Goal: Task Accomplishment & Management: Use online tool/utility

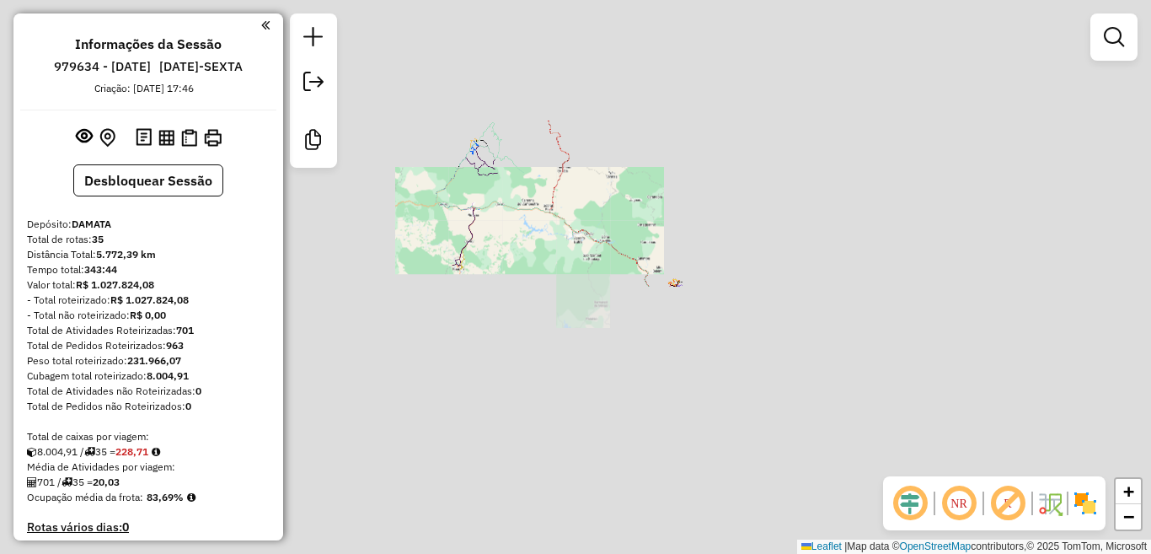
scroll to position [2114, 0]
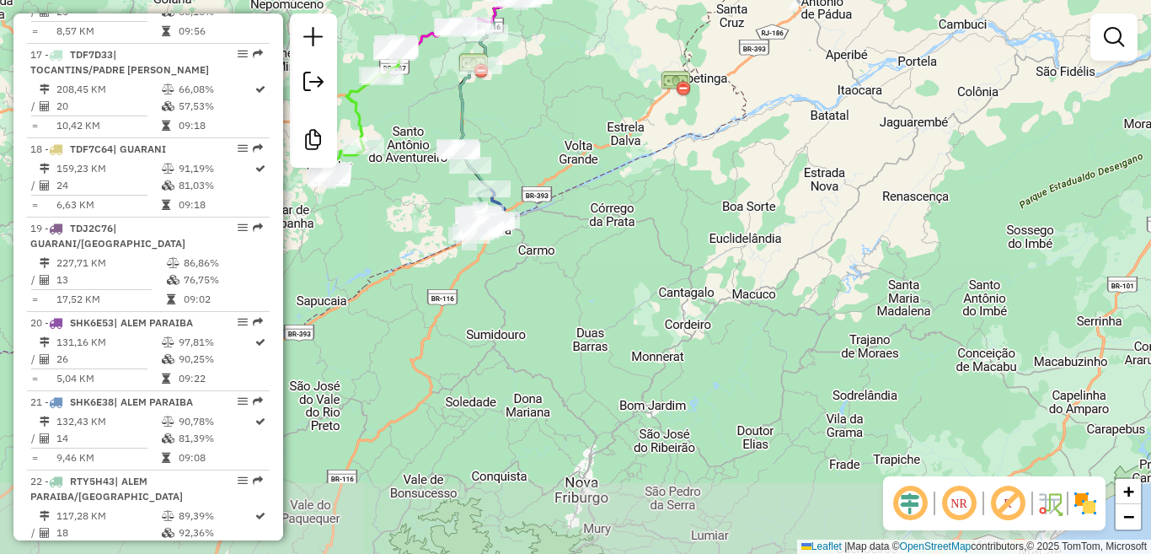
drag, startPoint x: 768, startPoint y: 141, endPoint x: 862, endPoint y: 77, distance: 114.1
click at [864, 70] on div "Janela de atendimento Grade de atendimento Capacidade Transportadoras Veículos …" at bounding box center [575, 277] width 1151 height 554
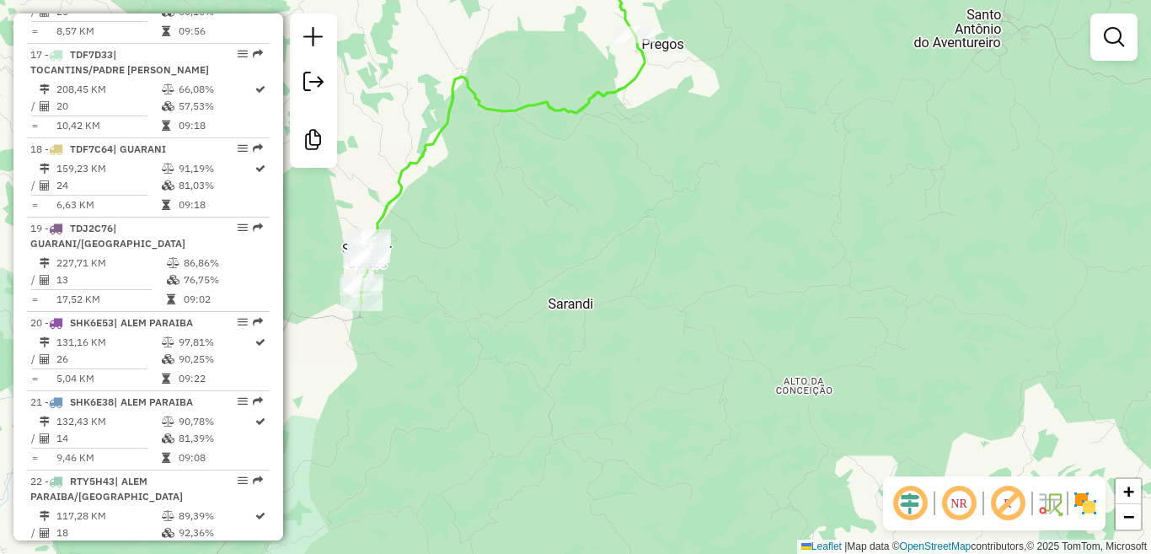
click at [401, 189] on icon at bounding box center [503, 123] width 284 height 358
select select "**********"
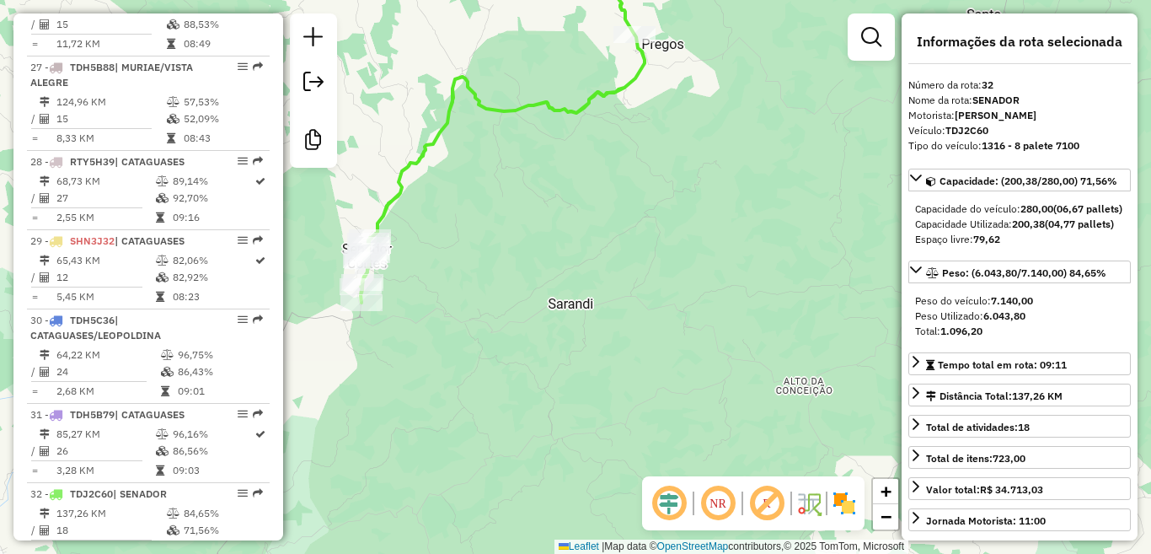
scroll to position [3242, 0]
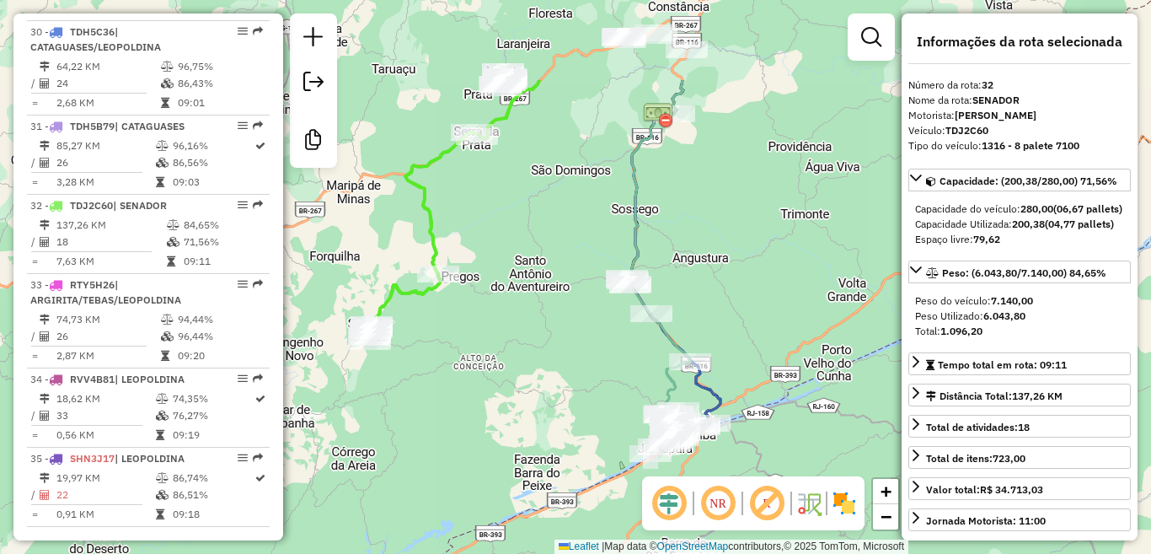
drag, startPoint x: 524, startPoint y: 74, endPoint x: 491, endPoint y: 205, distance: 134.7
click at [491, 205] on div "Janela de atendimento Grade de atendimento Capacidade Transportadoras Veículos …" at bounding box center [575, 277] width 1151 height 554
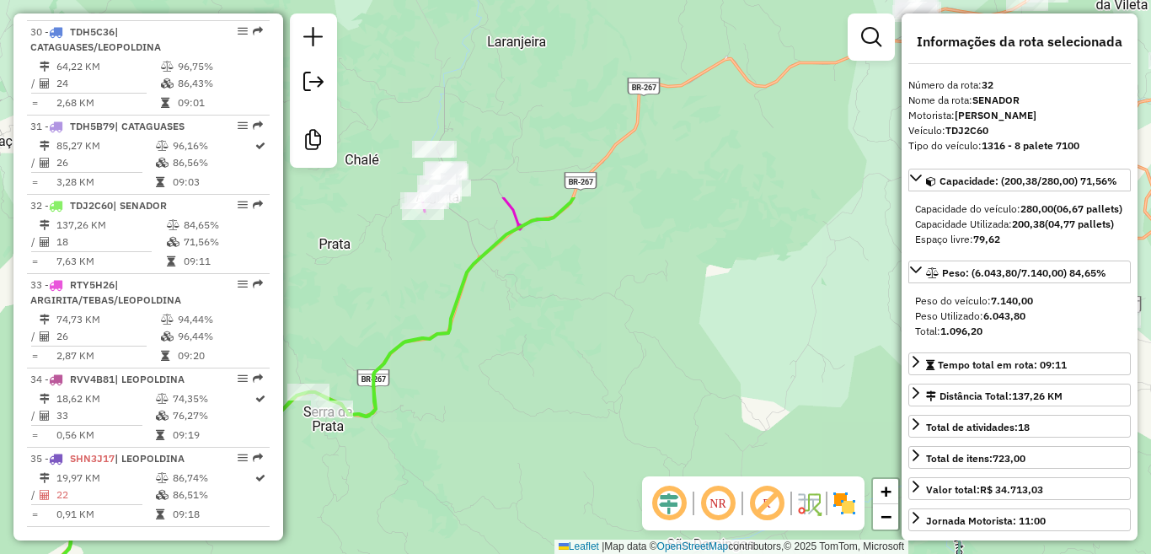
drag, startPoint x: 528, startPoint y: 196, endPoint x: 430, endPoint y: 351, distance: 183.8
click at [430, 351] on div "Janela de atendimento Grade de atendimento Capacidade Transportadoras Veículos …" at bounding box center [575, 277] width 1151 height 554
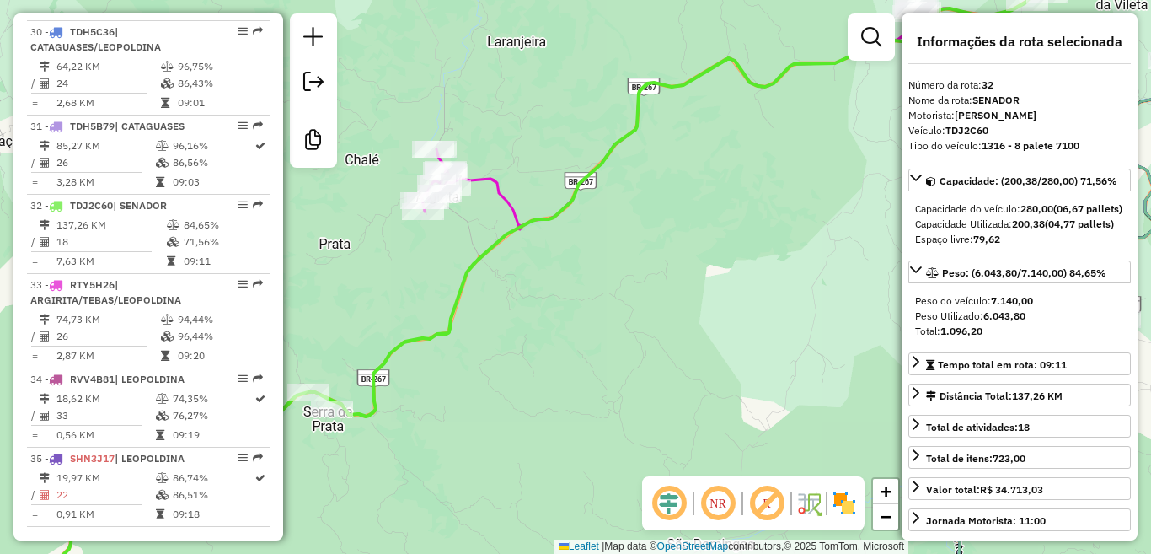
click at [506, 193] on icon at bounding box center [818, 86] width 794 height 285
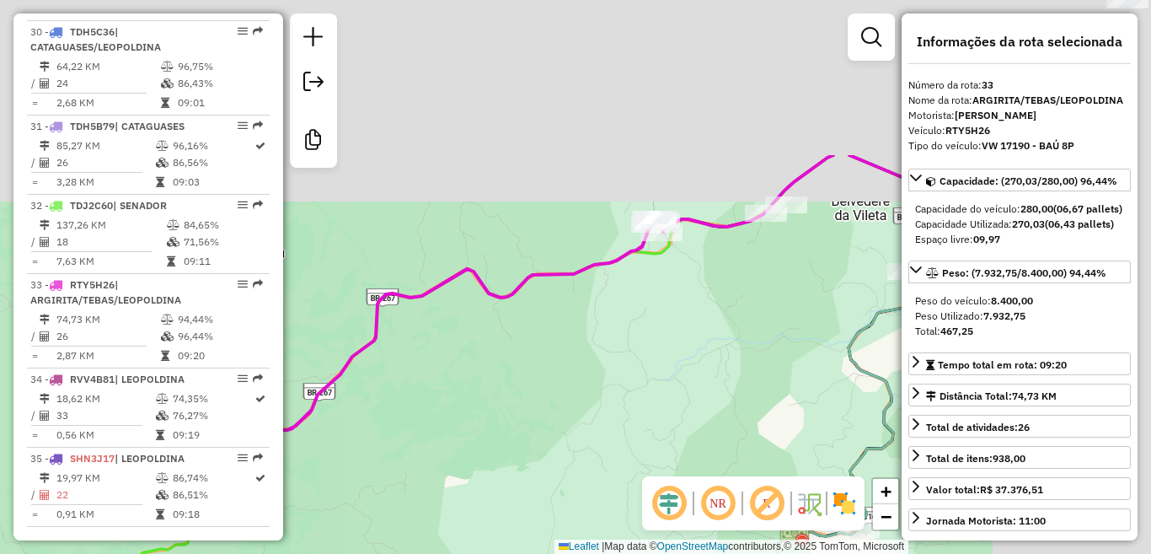
drag, startPoint x: 605, startPoint y: 218, endPoint x: 358, endPoint y: 400, distance: 306.8
click at [367, 399] on div "Janela de atendimento Grade de atendimento Capacidade Transportadoras Veículos …" at bounding box center [575, 277] width 1151 height 554
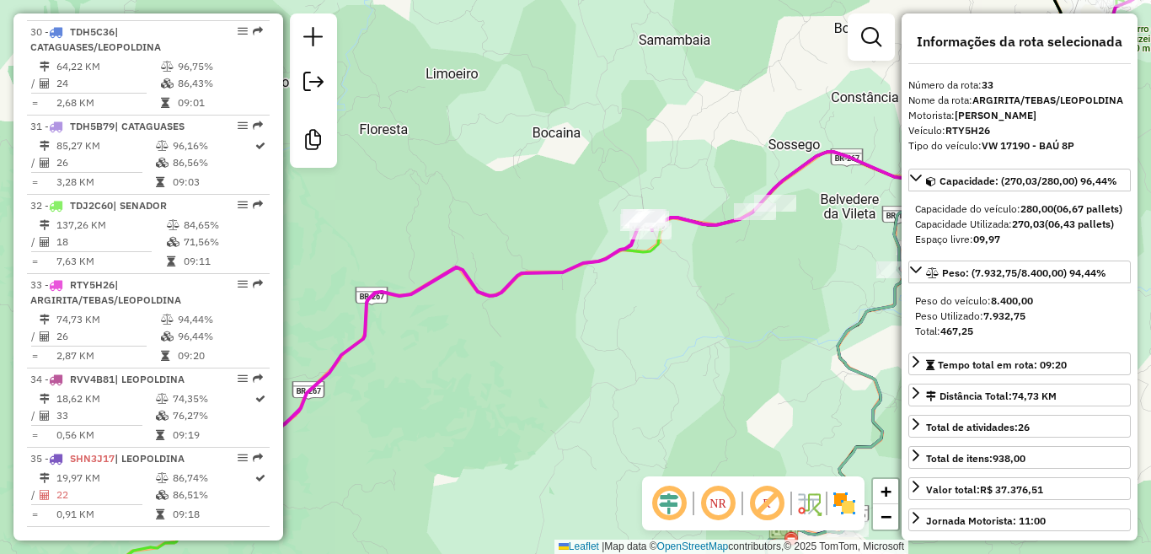
drag, startPoint x: 648, startPoint y: 309, endPoint x: 640, endPoint y: 305, distance: 8.7
click at [640, 305] on div "Janela de atendimento Grade de atendimento Capacidade Transportadoras Veículos …" at bounding box center [575, 277] width 1151 height 554
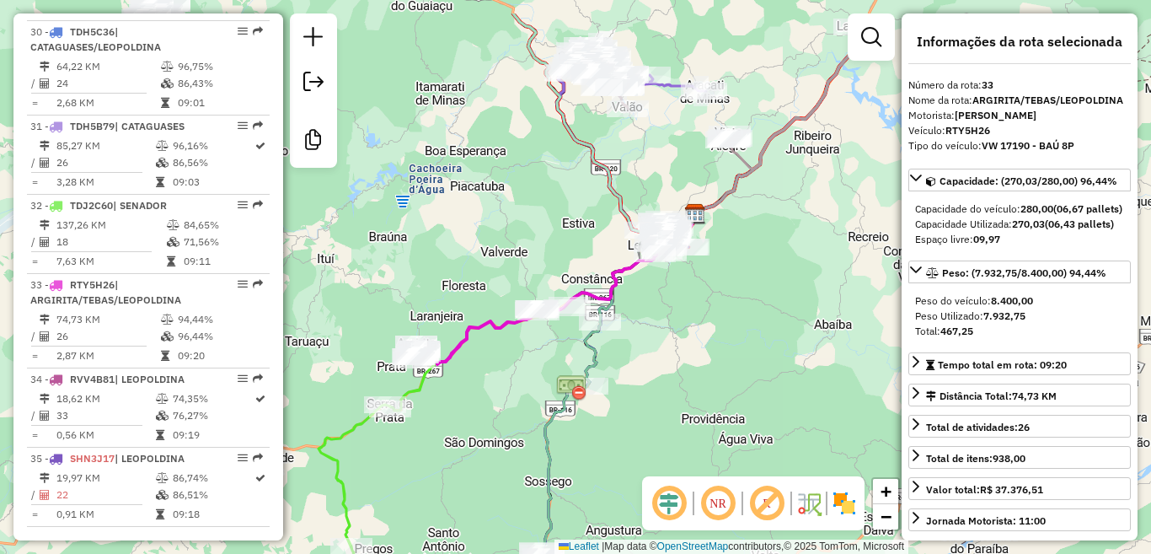
drag, startPoint x: 769, startPoint y: 248, endPoint x: 665, endPoint y: 293, distance: 114.0
click at [683, 297] on div "Janela de atendimento Grade de atendimento Capacidade Transportadoras Veículos …" at bounding box center [575, 277] width 1151 height 554
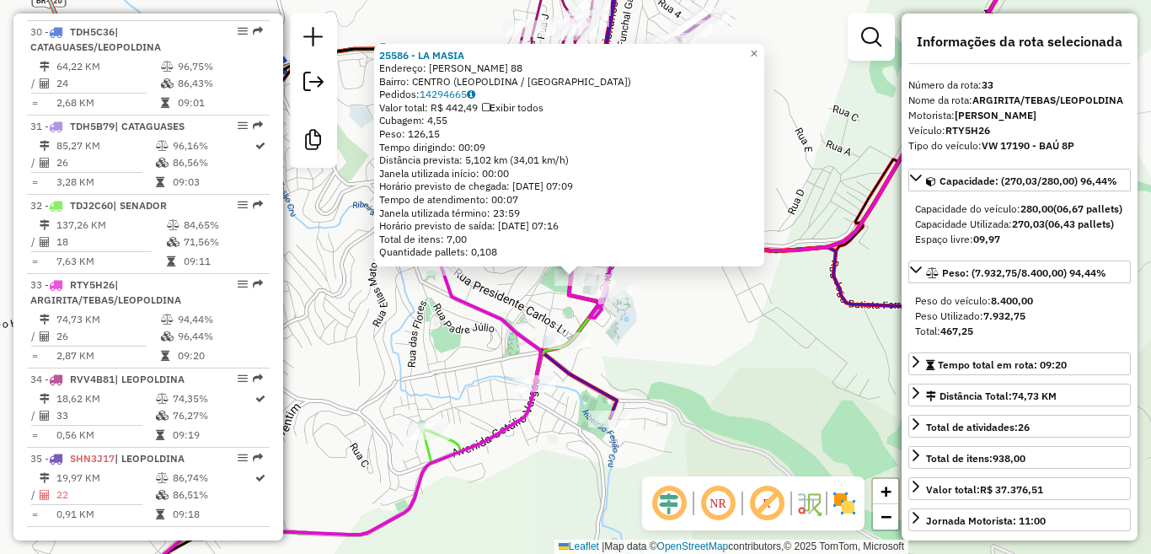
click at [499, 329] on icon at bounding box center [344, 391] width 482 height 436
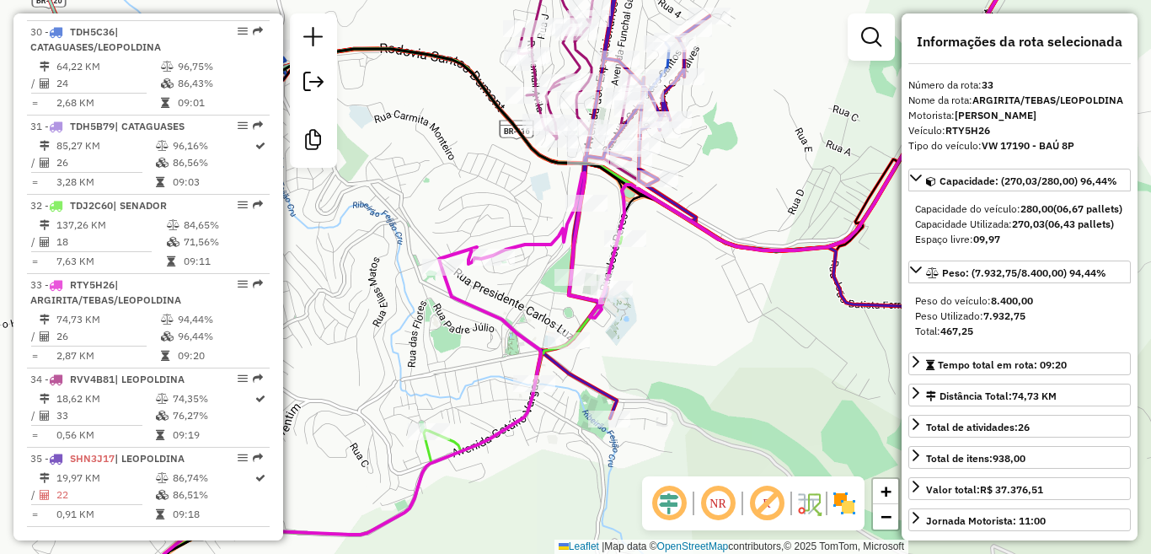
click at [537, 240] on icon at bounding box center [344, 391] width 482 height 436
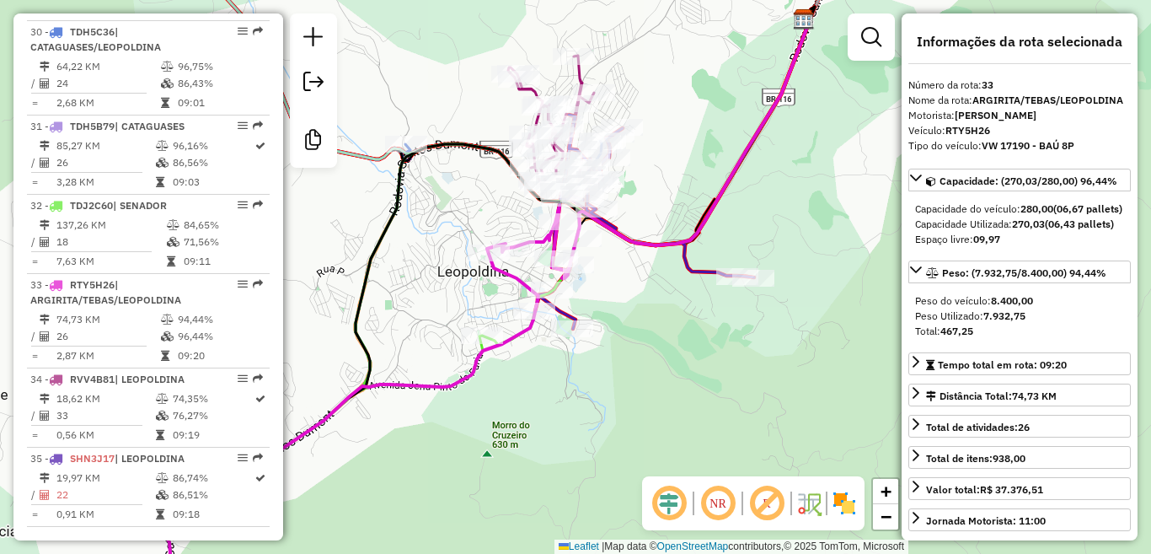
click at [565, 311] on icon at bounding box center [644, 222] width 219 height 214
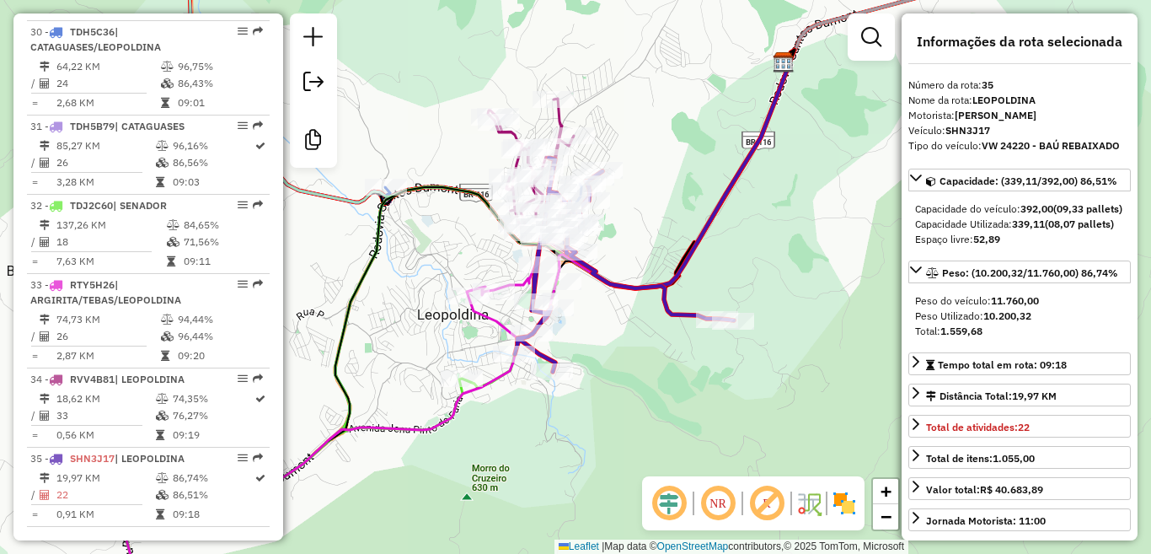
drag, startPoint x: 679, startPoint y: 333, endPoint x: 678, endPoint y: 383, distance: 49.7
click at [678, 383] on div "Janela de atendimento Grade de atendimento Capacidade Transportadoras Veículos …" at bounding box center [575, 277] width 1151 height 554
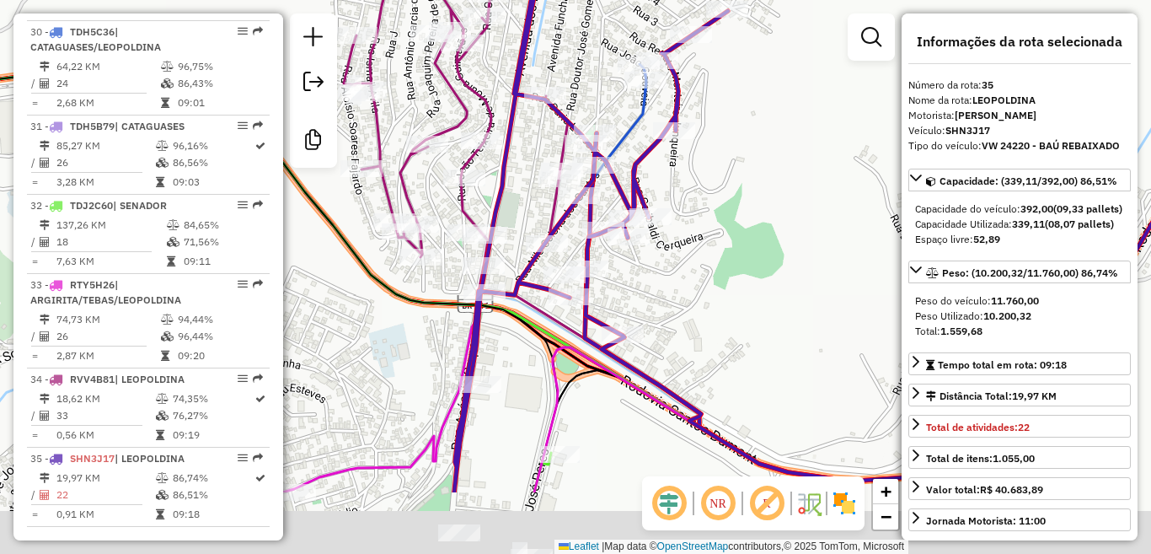
drag, startPoint x: 715, startPoint y: 353, endPoint x: 719, endPoint y: 260, distance: 92.8
click at [723, 266] on div "Janela de atendimento Grade de atendimento Capacidade Transportadoras Veículos …" at bounding box center [575, 277] width 1151 height 554
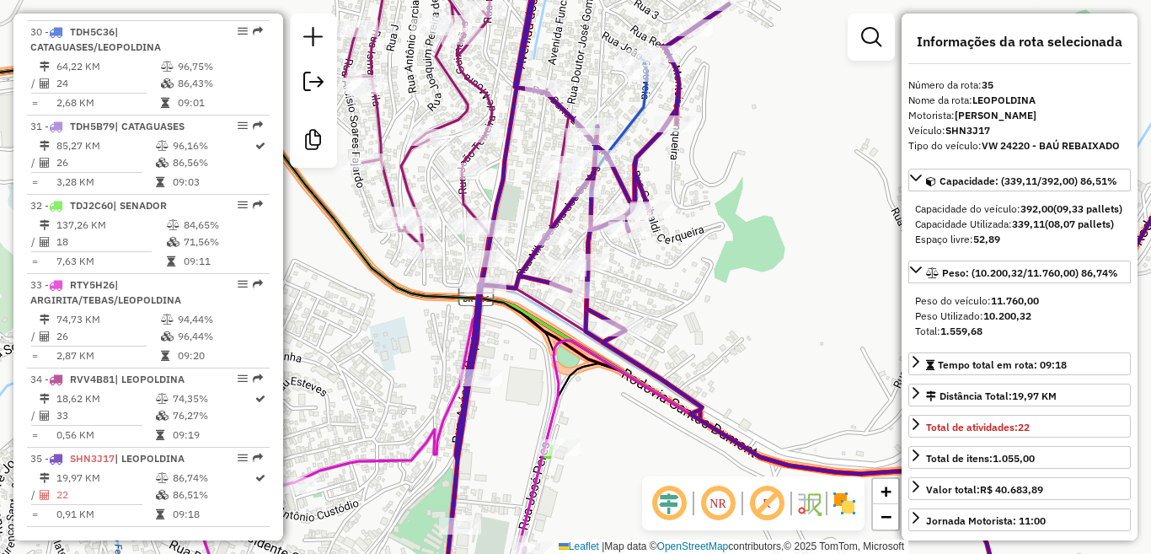
click at [640, 116] on icon at bounding box center [293, 235] width 817 height 356
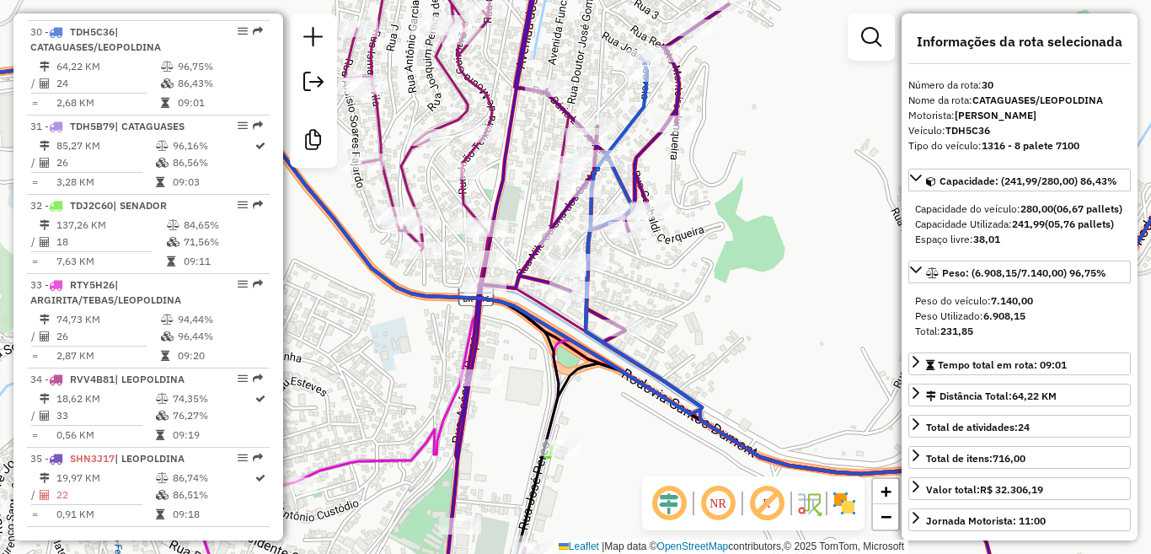
scroll to position [3234, 0]
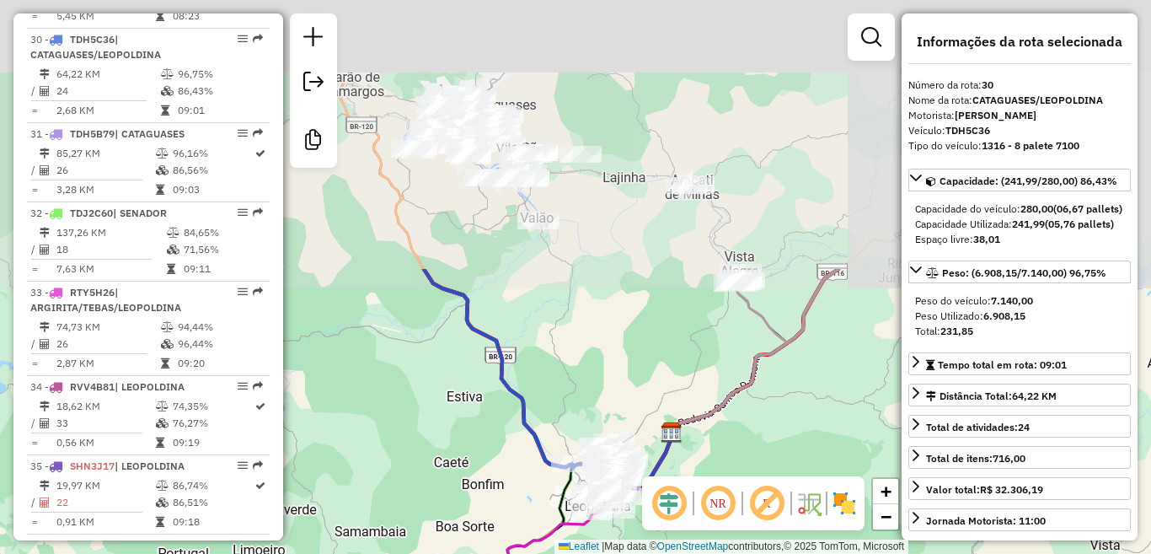
drag, startPoint x: 588, startPoint y: 56, endPoint x: 579, endPoint y: 380, distance: 324.6
click at [579, 380] on div "Janela de atendimento Grade de atendimento Capacidade Transportadoras Veículos …" at bounding box center [575, 277] width 1151 height 554
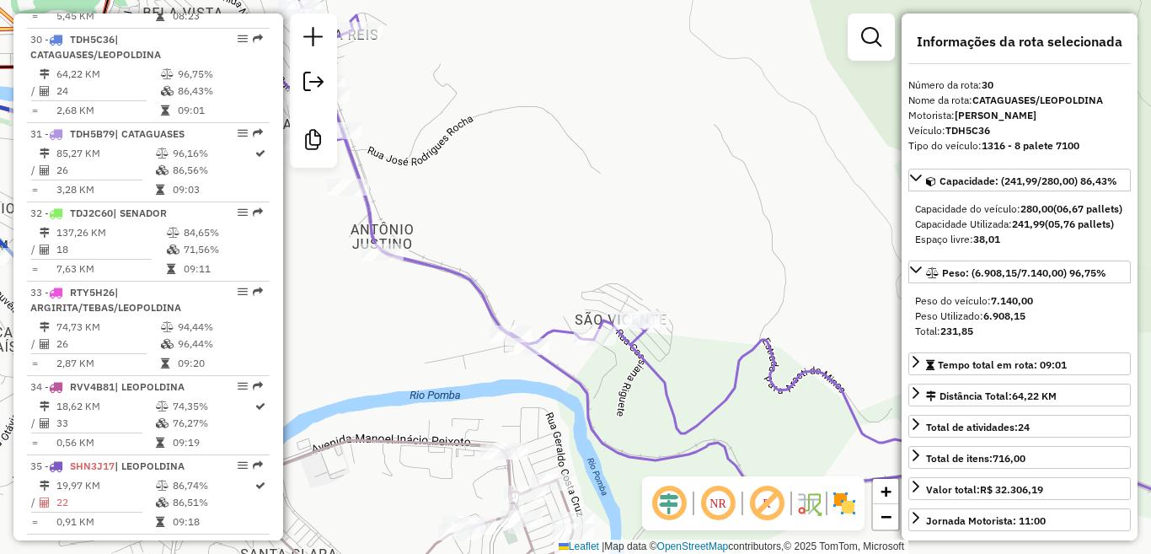
click at [641, 343] on icon at bounding box center [651, 250] width 1230 height 495
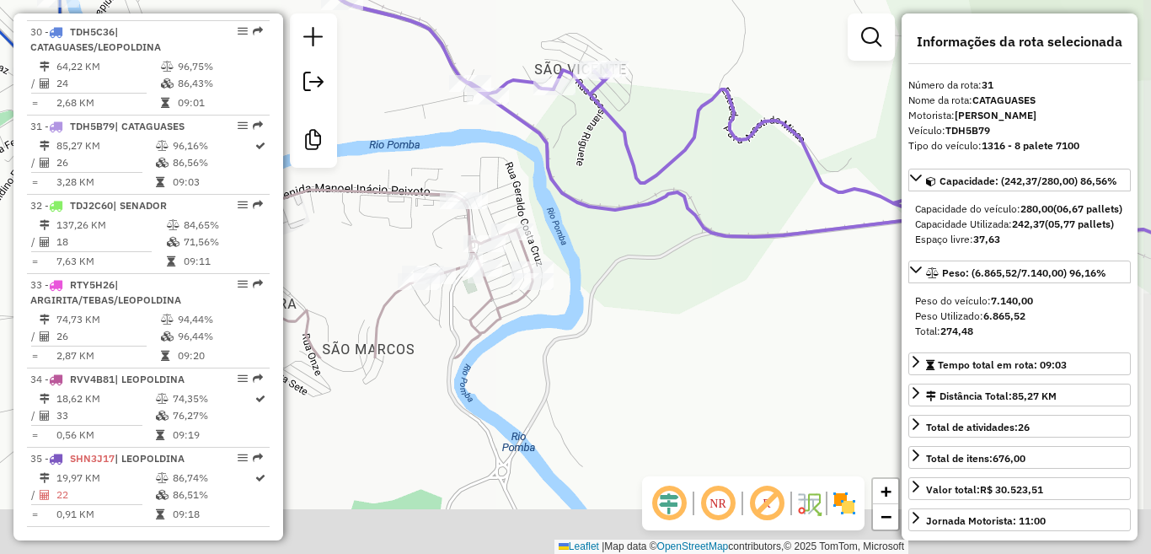
drag, startPoint x: 696, startPoint y: 442, endPoint x: 662, endPoint y: 196, distance: 248.5
click at [661, 195] on icon at bounding box center [611, -1] width 1230 height 495
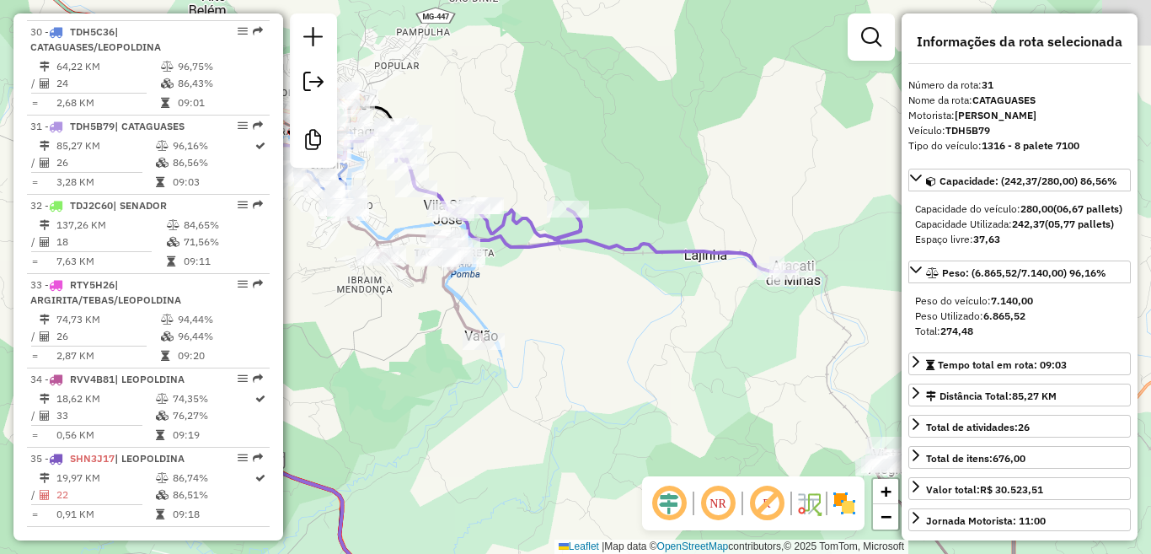
drag, startPoint x: 698, startPoint y: 255, endPoint x: 587, endPoint y: 312, distance: 124.0
click at [587, 312] on div "Janela de atendimento Grade de atendimento Capacidade Transportadoras Veículos …" at bounding box center [575, 277] width 1151 height 554
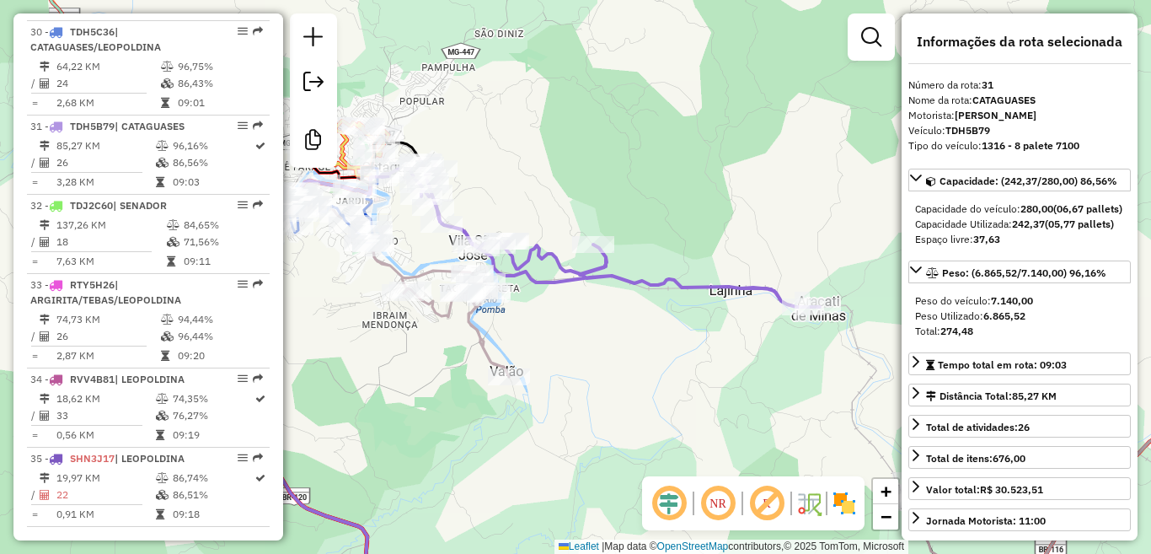
drag, startPoint x: 487, startPoint y: 336, endPoint x: 468, endPoint y: 341, distance: 20.0
click at [484, 339] on icon at bounding box center [382, 278] width 253 height 196
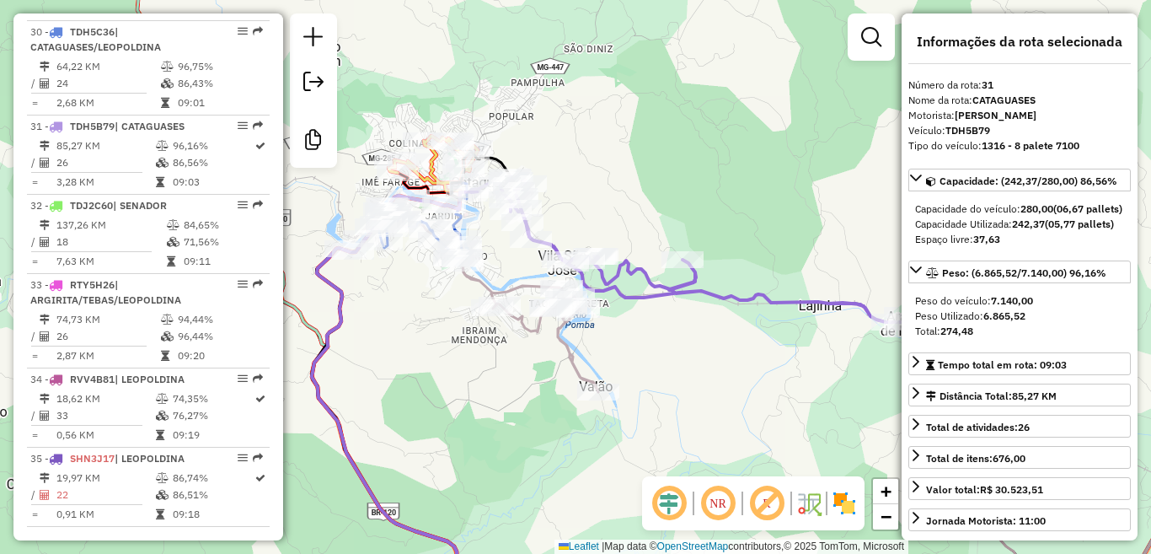
drag, startPoint x: 442, startPoint y: 332, endPoint x: 543, endPoint y: 345, distance: 101.9
click at [540, 345] on div "Janela de atendimento Grade de atendimento Capacidade Transportadoras Veículos …" at bounding box center [575, 277] width 1151 height 554
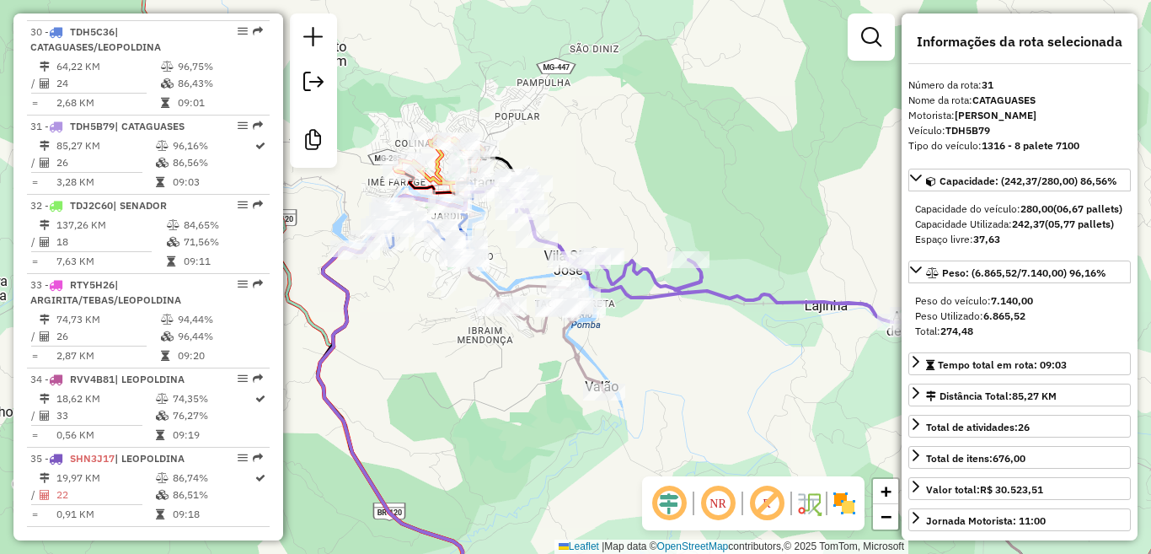
click at [557, 343] on icon at bounding box center [477, 294] width 253 height 196
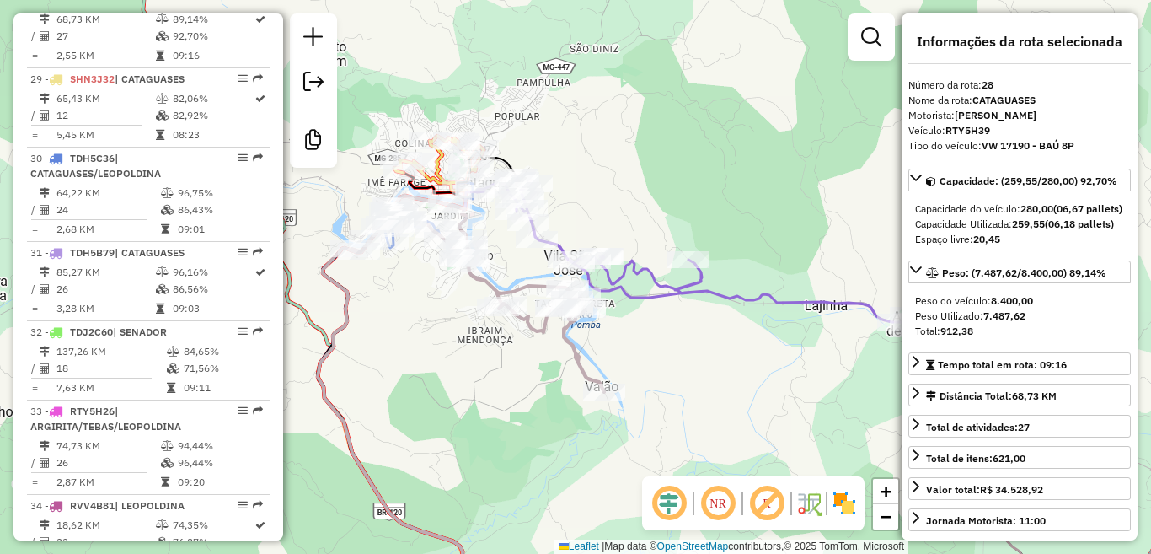
click at [574, 341] on icon at bounding box center [477, 294] width 253 height 196
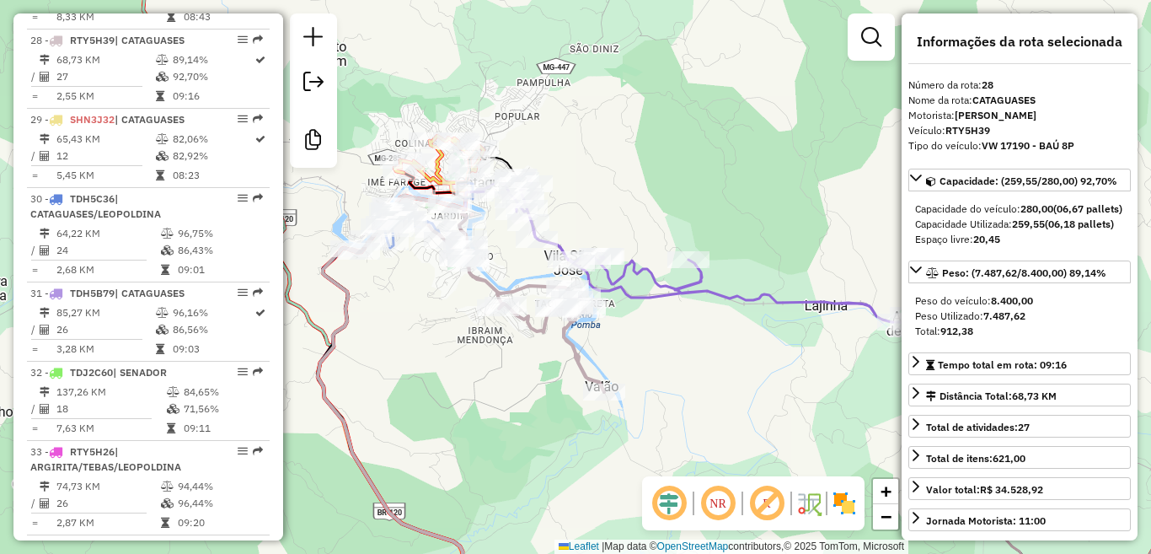
scroll to position [3076, 0]
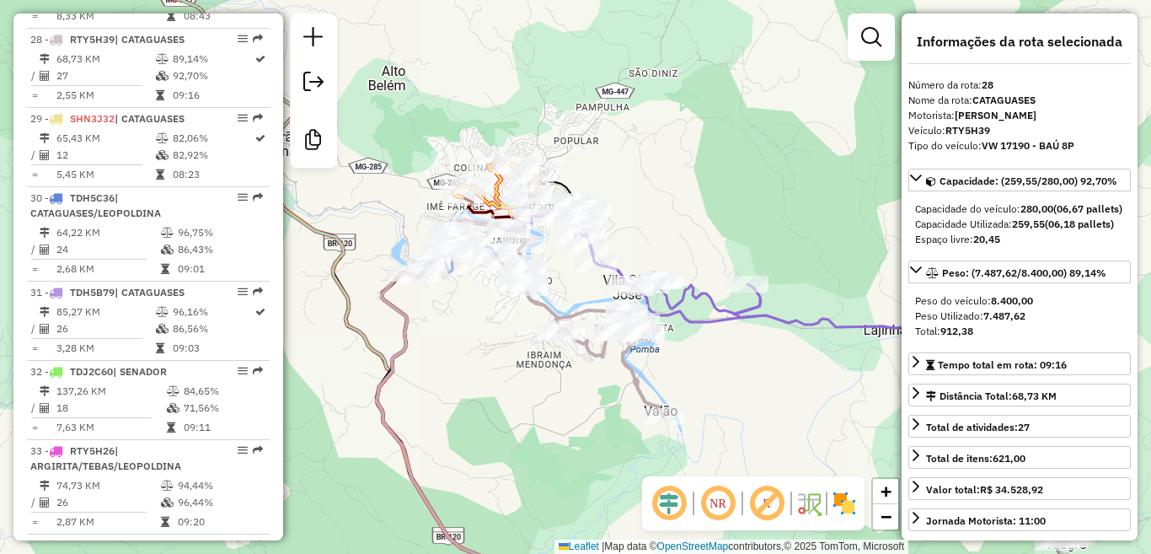
drag, startPoint x: 543, startPoint y: 408, endPoint x: 556, endPoint y: 414, distance: 14.7
click at [551, 412] on div "Janela de atendimento Grade de atendimento Capacidade Transportadoras Veículos …" at bounding box center [575, 277] width 1151 height 554
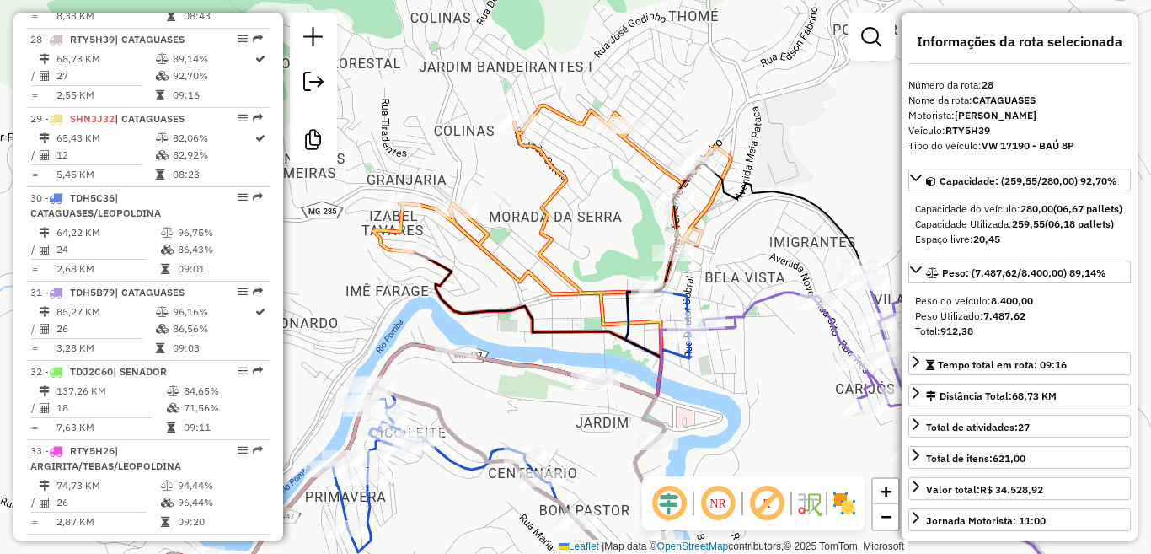
click at [548, 206] on icon at bounding box center [551, 251] width 357 height 292
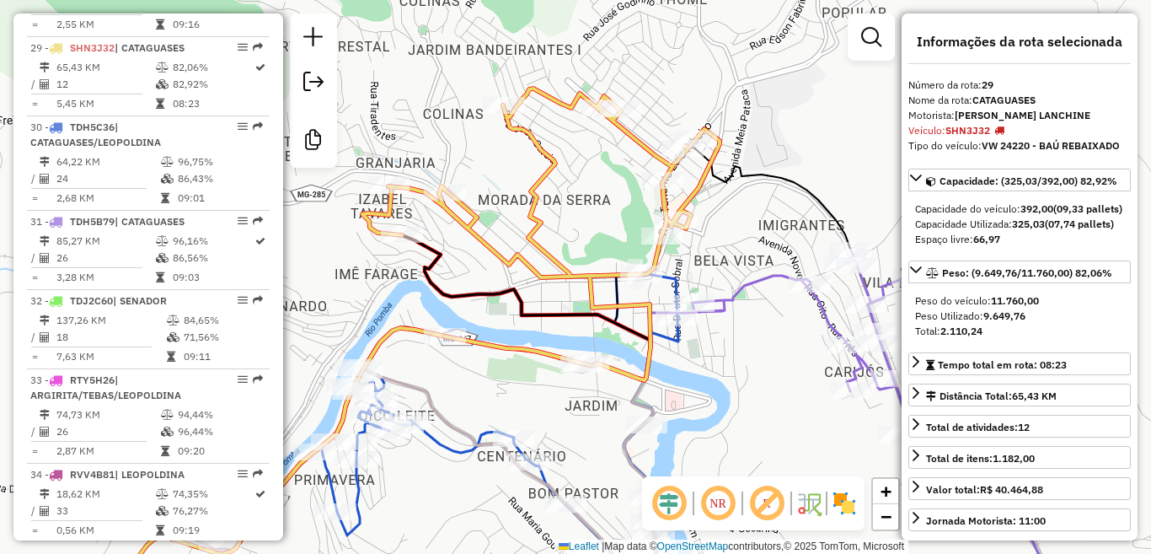
scroll to position [3155, 0]
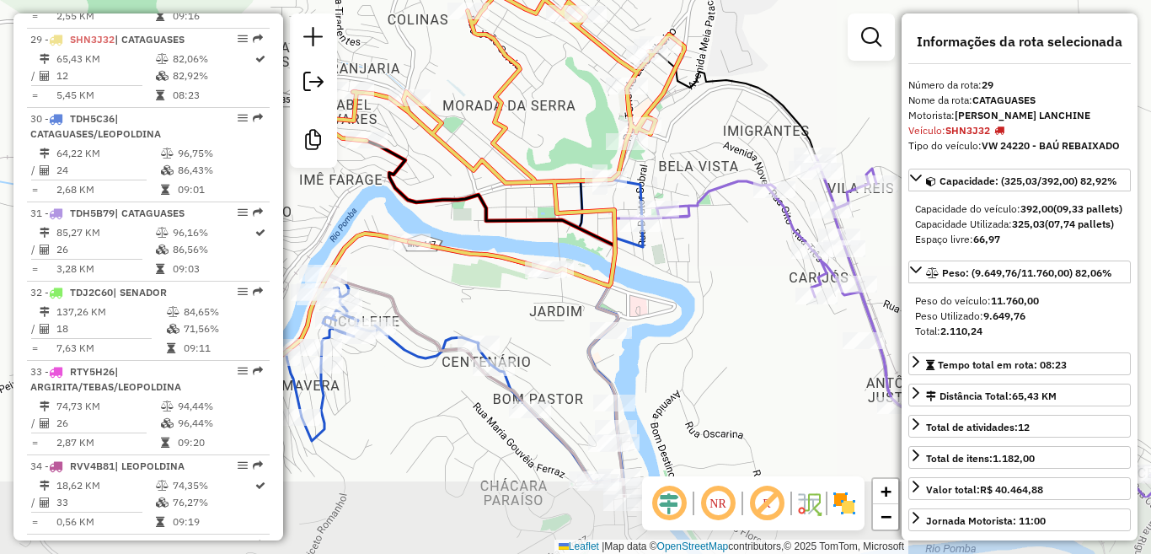
drag, startPoint x: 555, startPoint y: 297, endPoint x: 507, endPoint y: 184, distance: 122.7
click at [508, 185] on icon at bounding box center [505, 140] width 357 height 292
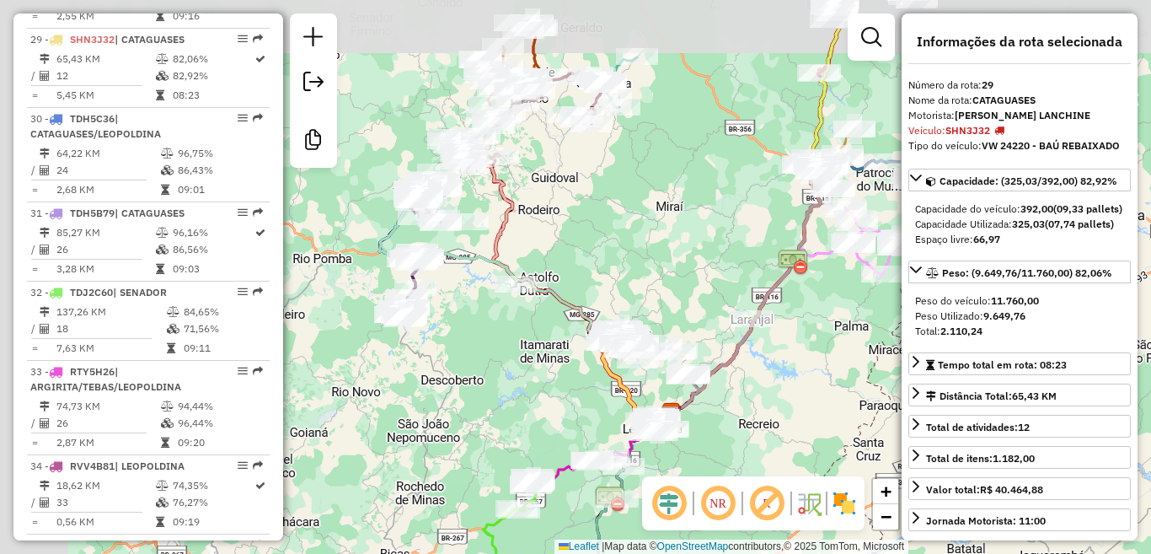
drag, startPoint x: 399, startPoint y: 299, endPoint x: 519, endPoint y: 354, distance: 132.4
click at [519, 354] on div "Janela de atendimento Grade de atendimento Capacidade Transportadoras Veículos …" at bounding box center [575, 277] width 1151 height 554
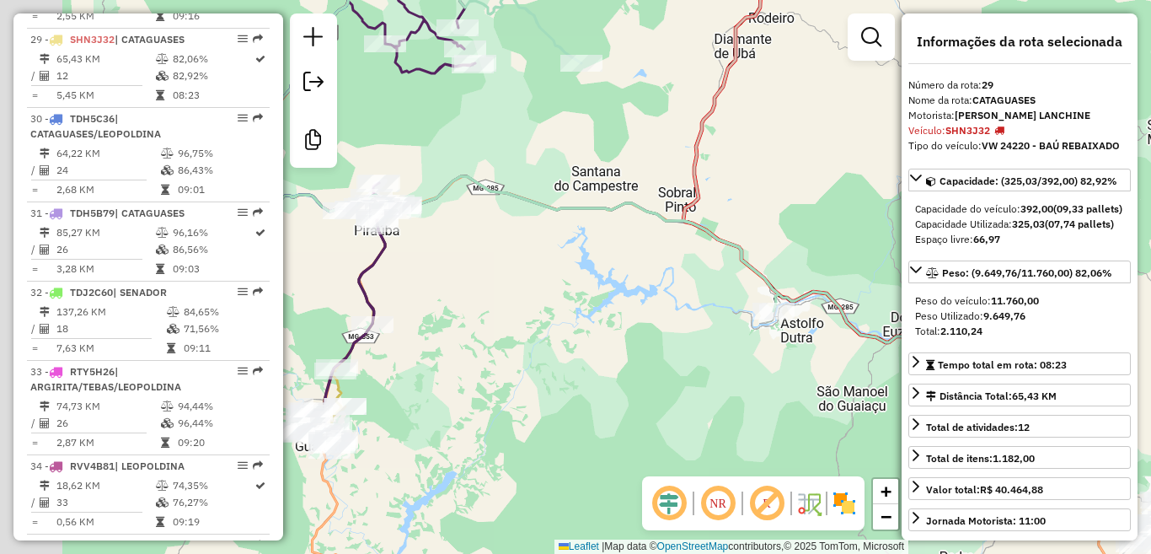
drag, startPoint x: 510, startPoint y: 303, endPoint x: 645, endPoint y: 294, distance: 135.2
click at [557, 261] on div "Janela de atendimento Grade de atendimento Capacidade Transportadoras Veículos …" at bounding box center [575, 277] width 1151 height 554
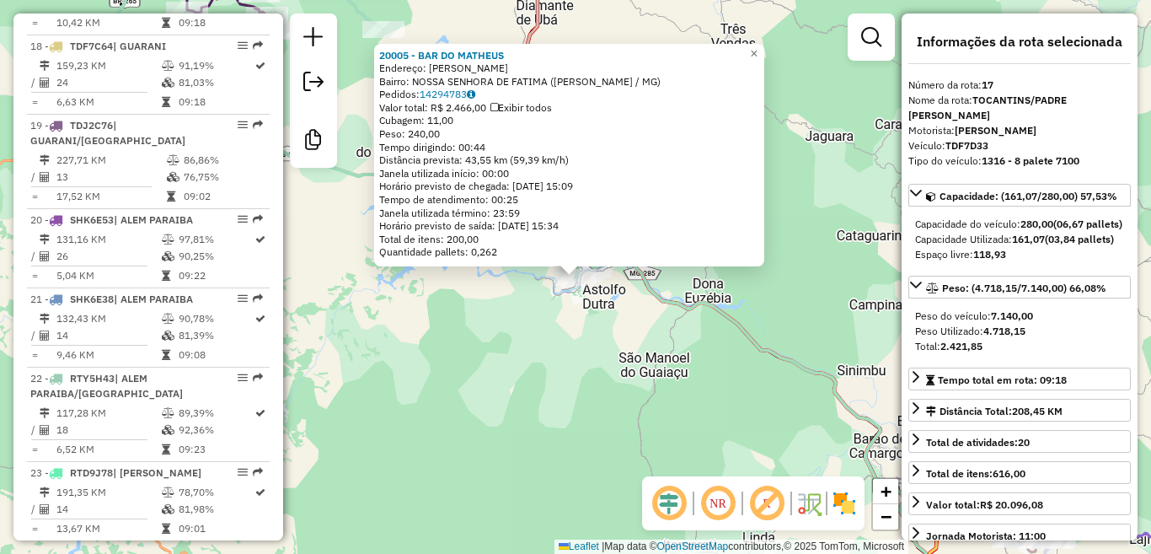
scroll to position [2114, 0]
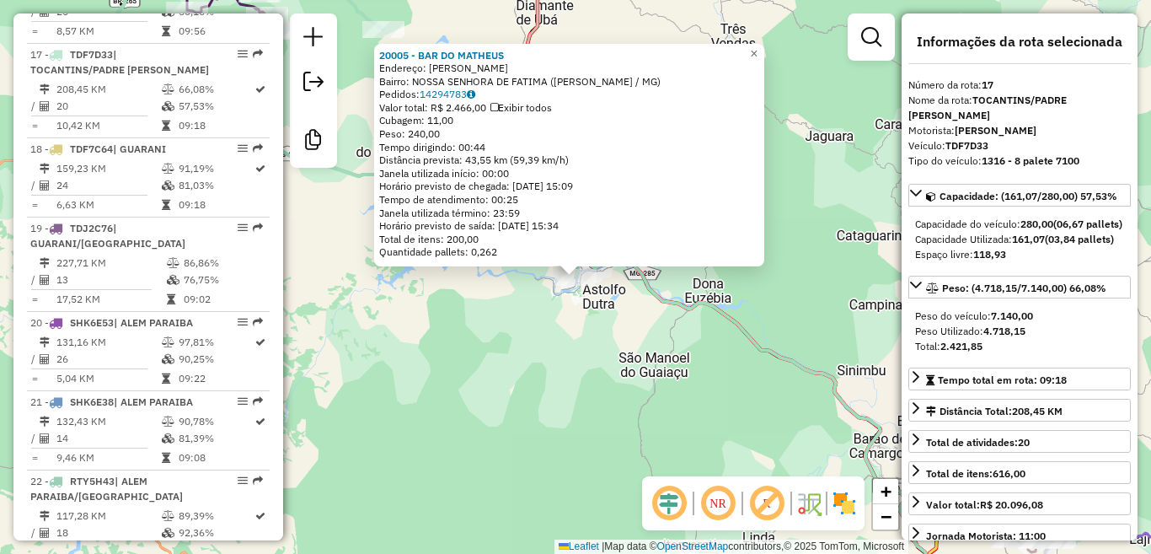
click at [471, 356] on div "20005 - BAR DO [PERSON_NAME]: [PERSON_NAME] SN Bairro: NOSSA SENHORA DE FATIMA …" at bounding box center [575, 277] width 1151 height 554
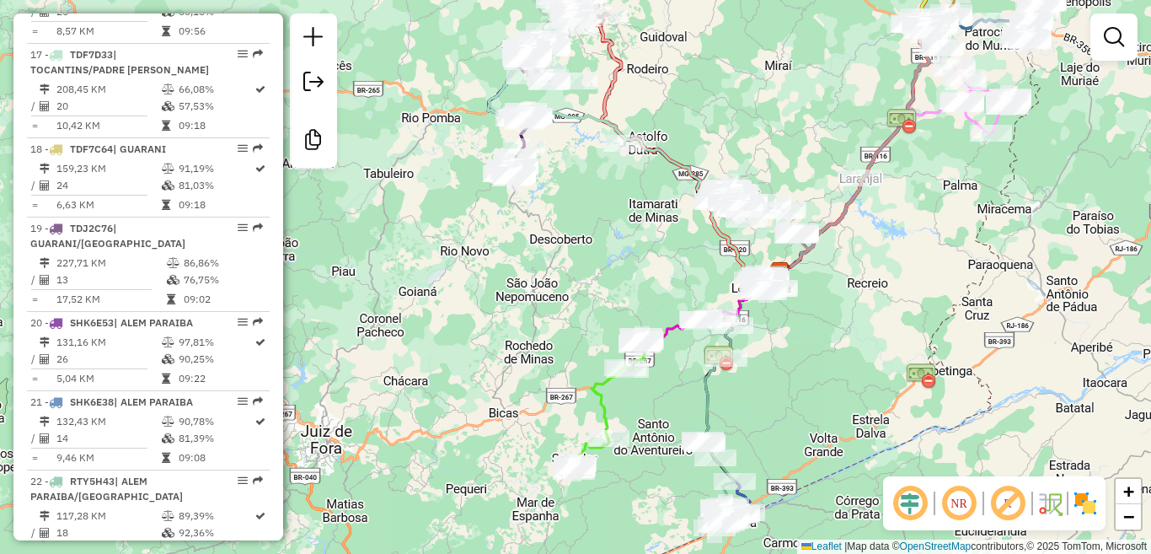
drag, startPoint x: 653, startPoint y: 93, endPoint x: 614, endPoint y: 182, distance: 97.4
click at [632, 181] on div "Janela de atendimento Grade de atendimento Capacidade Transportadoras Veículos …" at bounding box center [575, 277] width 1151 height 554
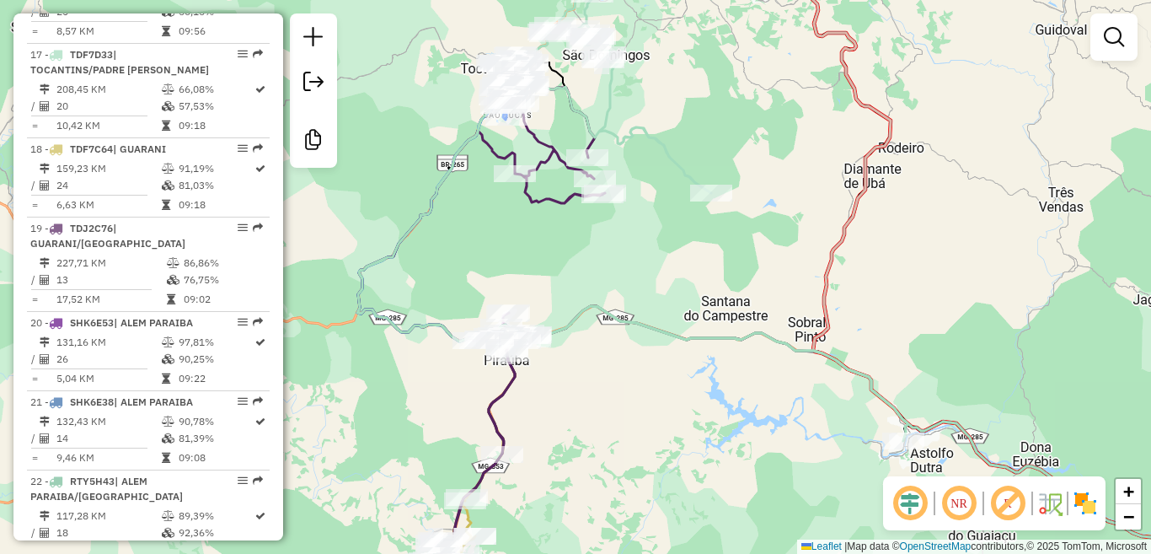
drag, startPoint x: 522, startPoint y: 53, endPoint x: 591, endPoint y: 90, distance: 78.4
click at [591, 90] on div "Janela de atendimento Grade de atendimento Capacidade Transportadoras Veículos …" at bounding box center [575, 277] width 1151 height 554
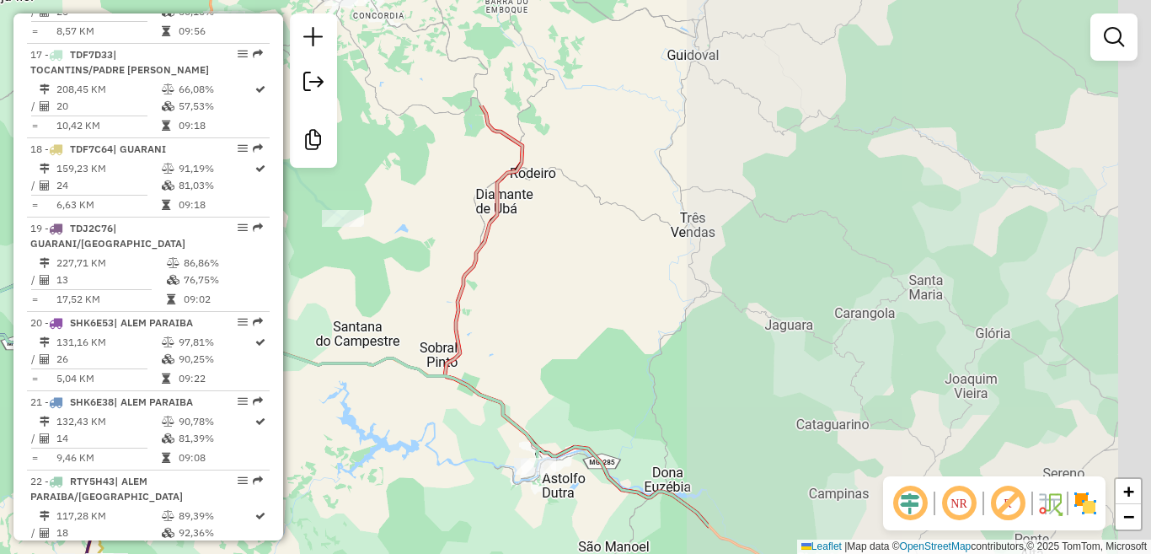
drag, startPoint x: 715, startPoint y: 243, endPoint x: 491, endPoint y: 329, distance: 240.4
click at [358, 391] on div "Janela de atendimento Grade de atendimento Capacidade Transportadoras Veículos …" at bounding box center [575, 277] width 1151 height 554
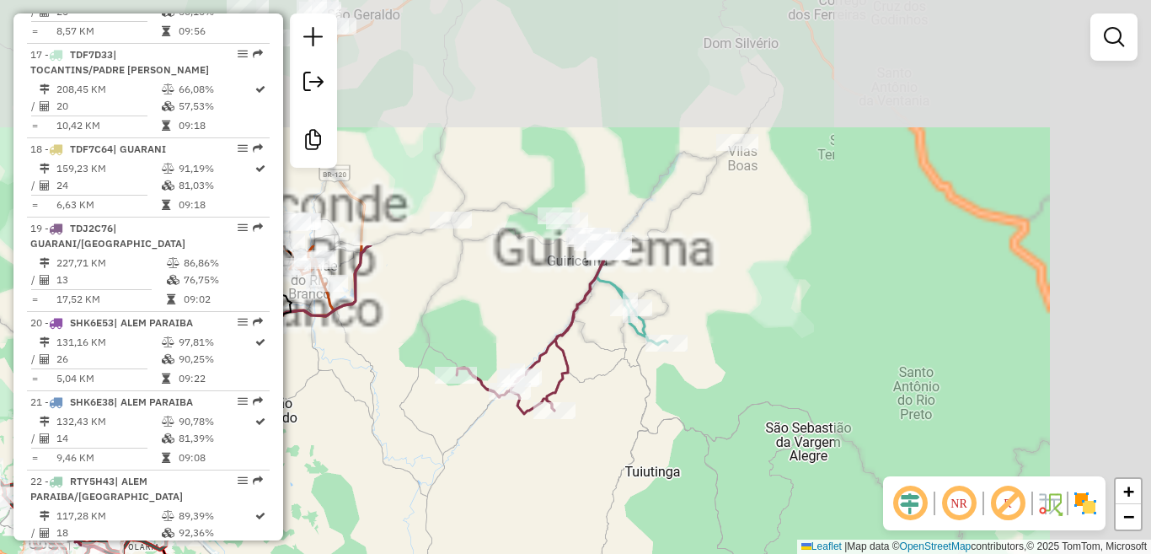
drag, startPoint x: 819, startPoint y: 150, endPoint x: 493, endPoint y: 405, distance: 414.2
click at [460, 431] on div "Janela de atendimento Grade de atendimento Capacidade Transportadoras Veículos …" at bounding box center [575, 277] width 1151 height 554
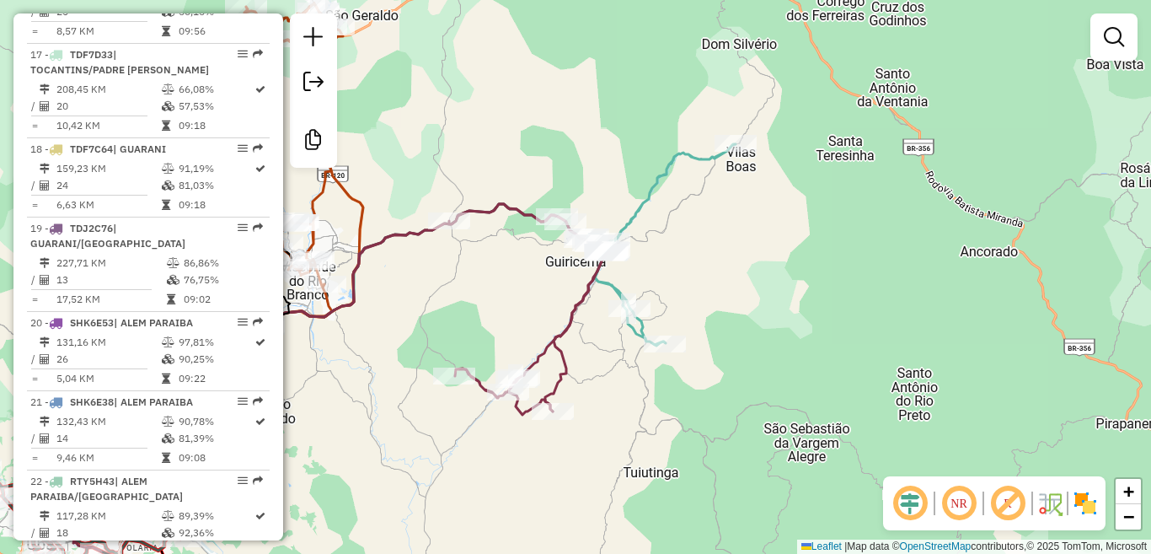
click at [615, 289] on icon at bounding box center [646, 244] width 179 height 201
select select "**********"
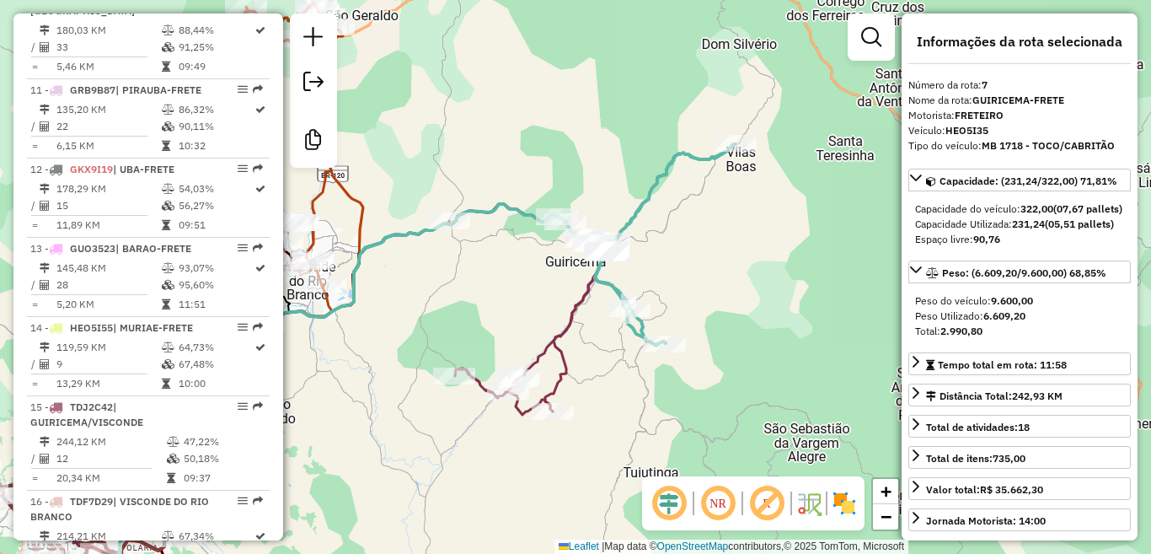
scroll to position [1215, 0]
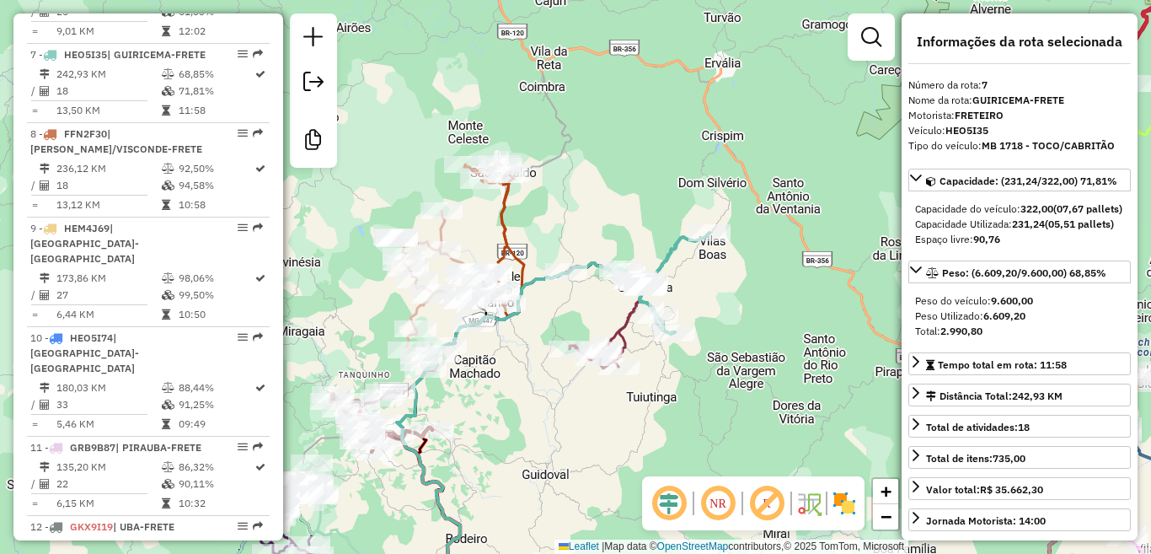
click at [623, 330] on icon at bounding box center [501, 350] width 287 height 174
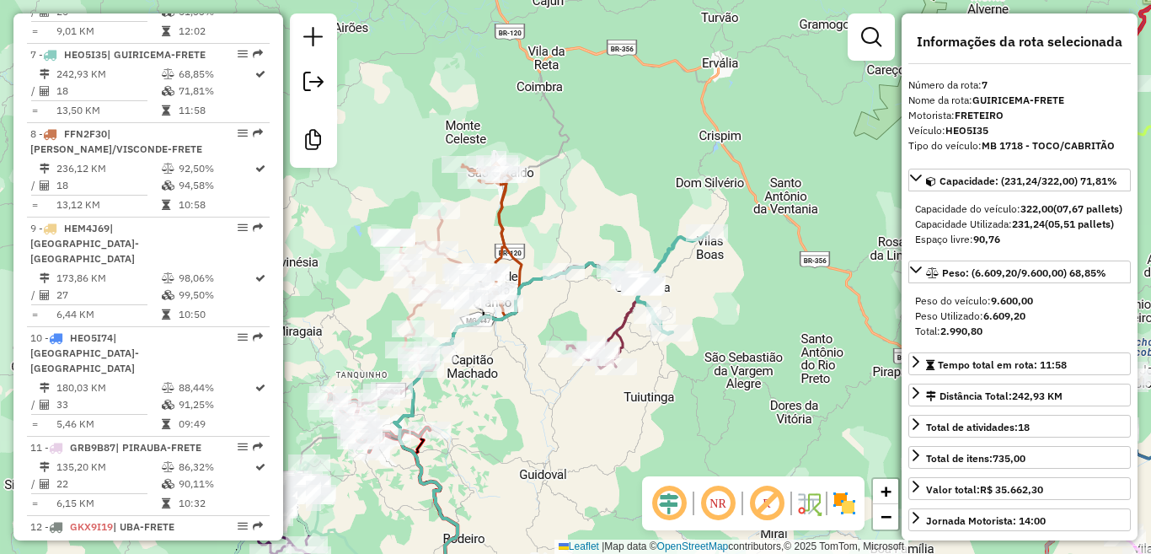
click at [623, 330] on icon at bounding box center [499, 350] width 287 height 174
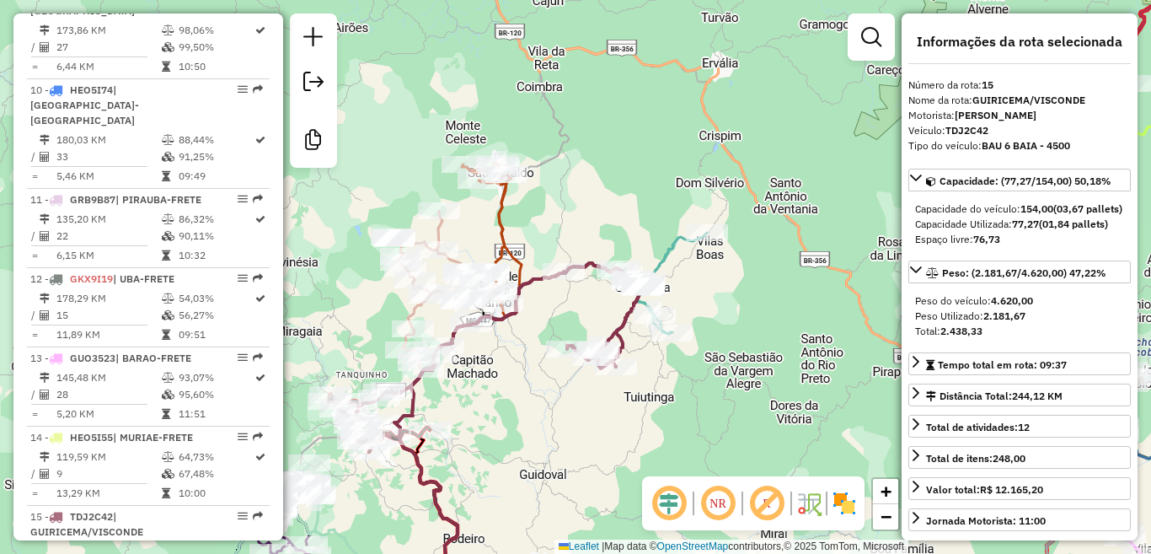
scroll to position [1925, 0]
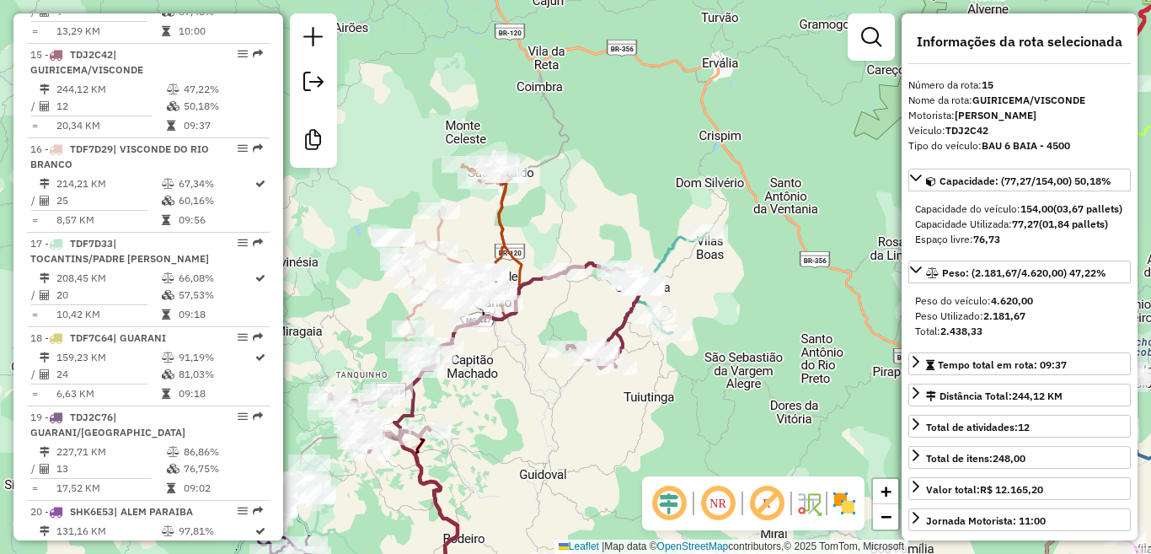
click at [674, 350] on div "Janela de atendimento Grade de atendimento Capacidade Transportadoras Veículos …" at bounding box center [575, 277] width 1151 height 554
